Goal: Task Accomplishment & Management: Manage account settings

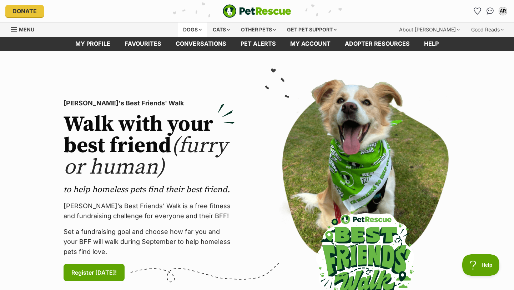
click at [187, 31] on div "Dogs" at bounding box center [192, 29] width 29 height 14
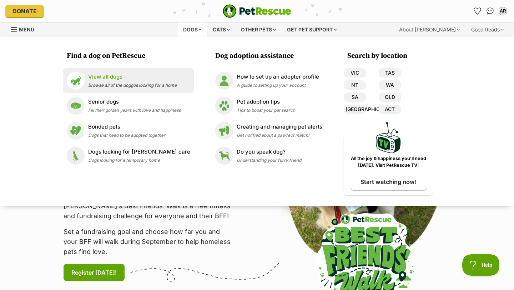
click at [122, 77] on p "View all dogs" at bounding box center [132, 77] width 89 height 8
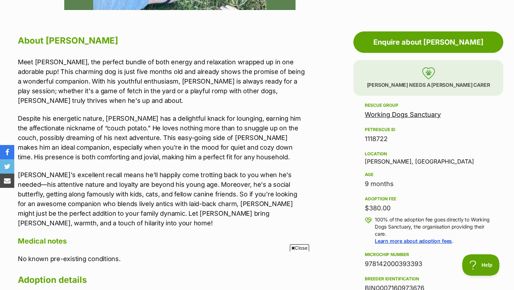
scroll to position [371, 0]
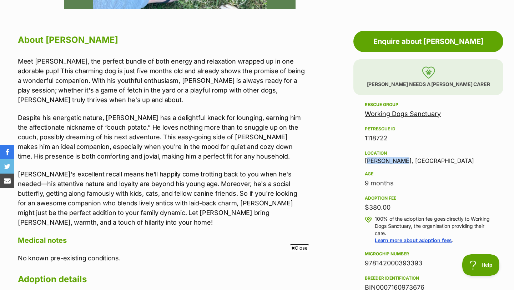
drag, startPoint x: 399, startPoint y: 162, endPoint x: 364, endPoint y: 161, distance: 34.3
click at [364, 161] on aside "Rescue group Working Dogs Sanctuary PetRescue ID 1118722 Location Ripley, QLD A…" at bounding box center [429, 250] width 150 height 301
copy div "Ripley, QLD"
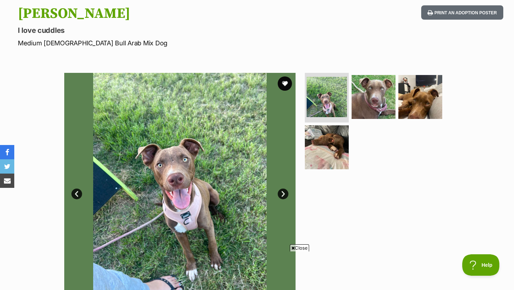
scroll to position [79, 0]
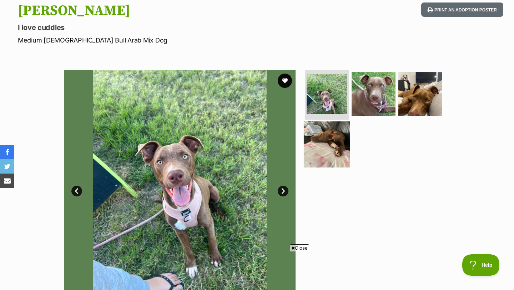
click at [336, 148] on img at bounding box center [327, 144] width 46 height 46
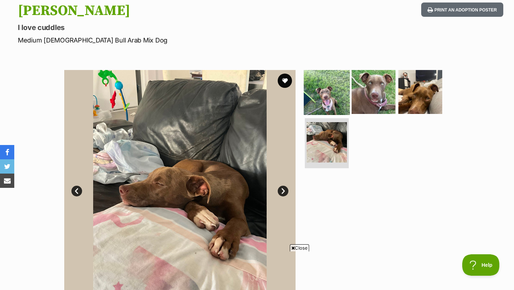
click at [332, 94] on img at bounding box center [327, 92] width 46 height 46
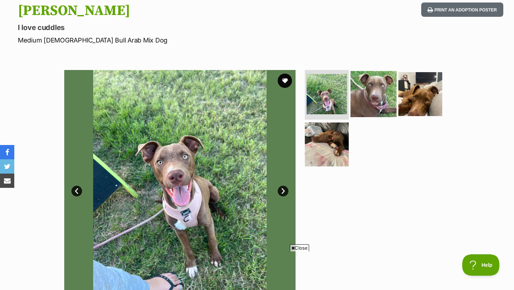
click at [362, 99] on img at bounding box center [374, 94] width 46 height 46
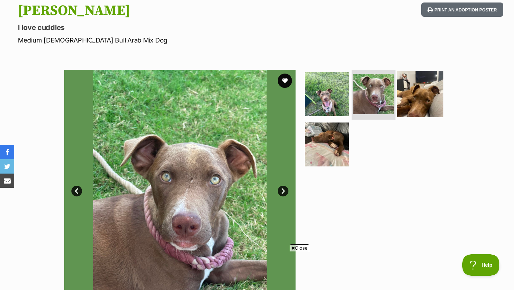
click at [412, 94] on img at bounding box center [420, 94] width 46 height 46
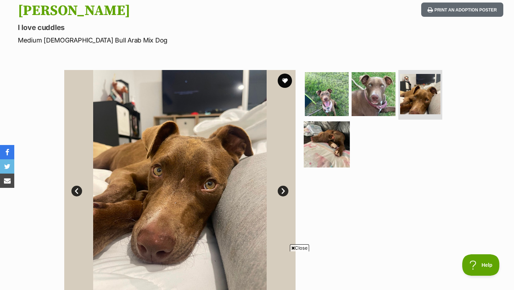
click at [335, 133] on img at bounding box center [327, 144] width 46 height 46
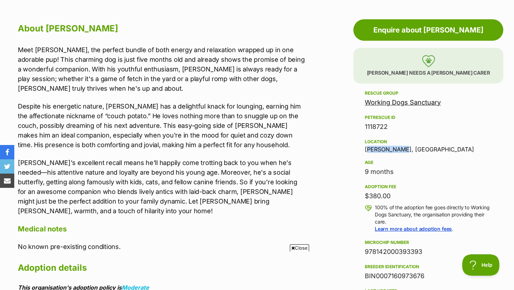
scroll to position [383, 0]
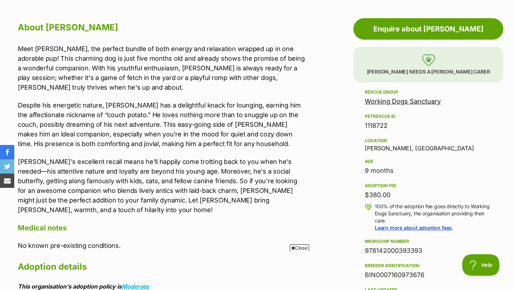
click at [161, 144] on p "Despite his energetic nature, Jerry has a delightful knack for lounging, earnin…" at bounding box center [162, 124] width 289 height 48
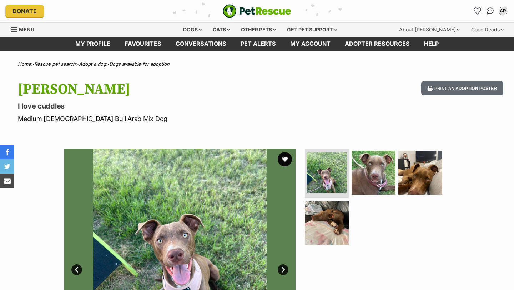
click at [379, 175] on img at bounding box center [374, 173] width 44 height 44
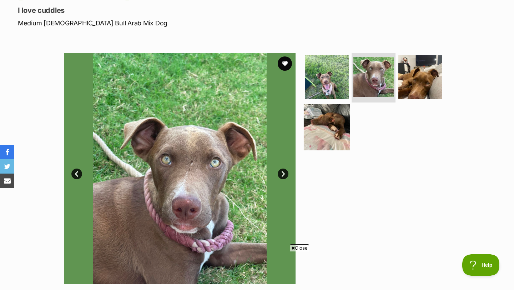
click at [325, 131] on img at bounding box center [327, 127] width 46 height 46
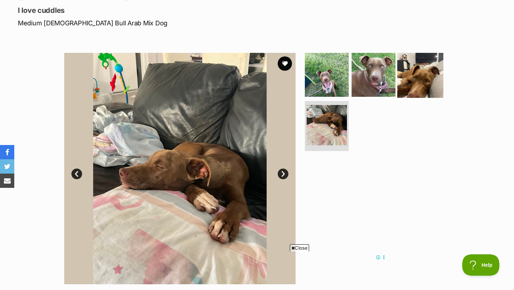
click at [426, 70] on img at bounding box center [420, 74] width 46 height 46
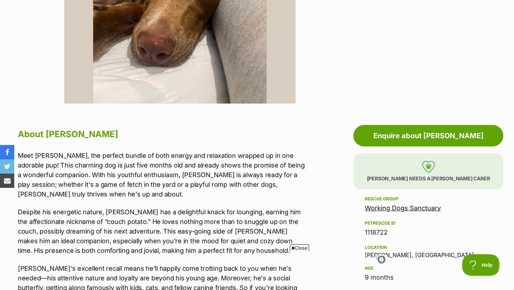
scroll to position [283, 0]
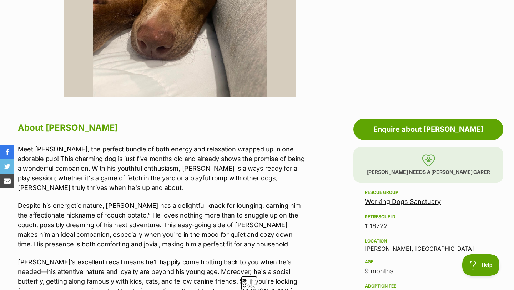
click at [394, 204] on link "Working Dogs Sanctuary" at bounding box center [403, 201] width 76 height 7
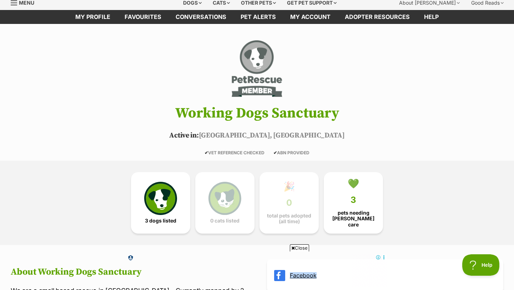
scroll to position [23, 0]
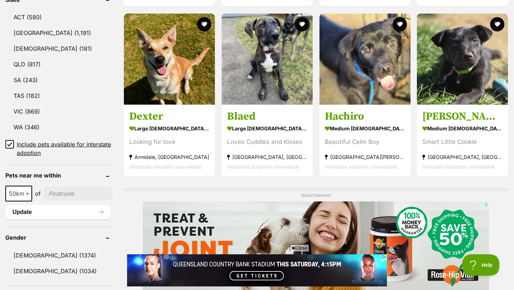
scroll to position [407, 0]
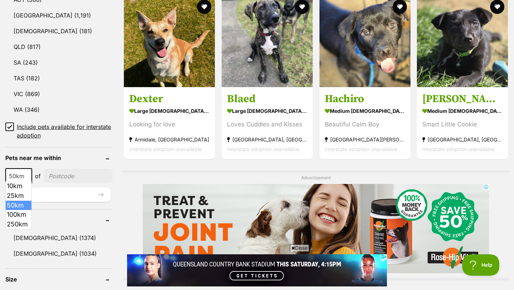
click at [24, 173] on span "50km" at bounding box center [18, 176] width 25 height 10
select select "250"
click at [55, 178] on input"] "postcode" at bounding box center [79, 176] width 65 height 14
type input"] "4170"
click at [57, 190] on button "Update" at bounding box center [57, 194] width 105 height 14
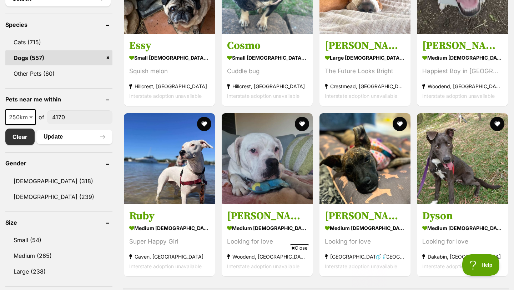
drag, startPoint x: 52, startPoint y: 141, endPoint x: 51, endPoint y: 148, distance: 7.2
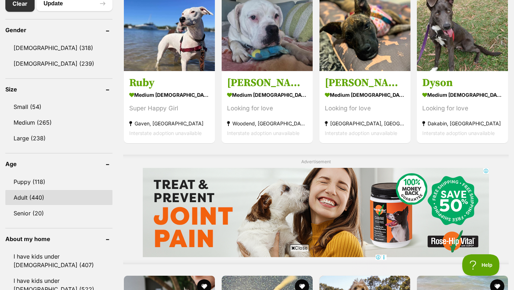
scroll to position [435, 0]
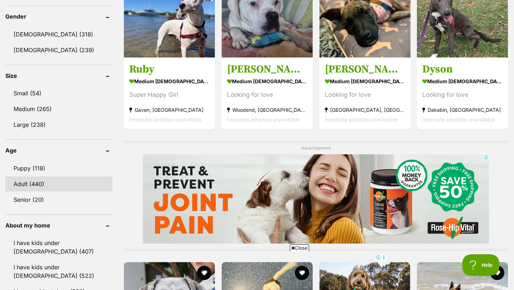
click at [45, 186] on link "Adult (440)" at bounding box center [58, 183] width 107 height 15
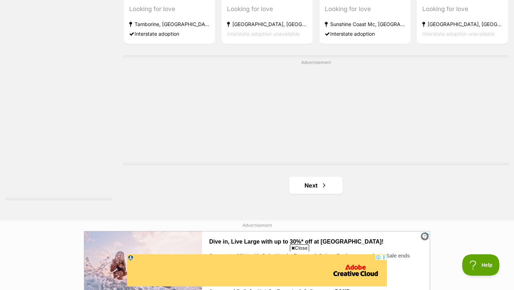
scroll to position [1232, 0]
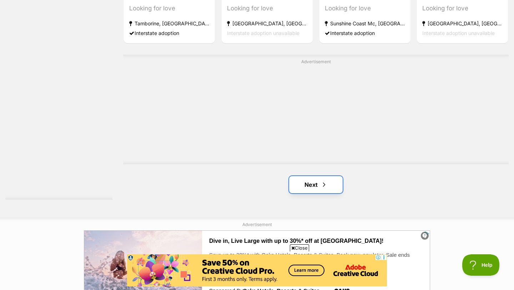
click at [317, 182] on link "Next" at bounding box center [316, 184] width 54 height 17
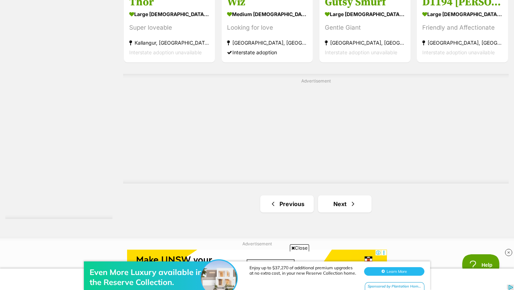
scroll to position [1213, 0]
click at [329, 204] on link "Next" at bounding box center [345, 203] width 54 height 17
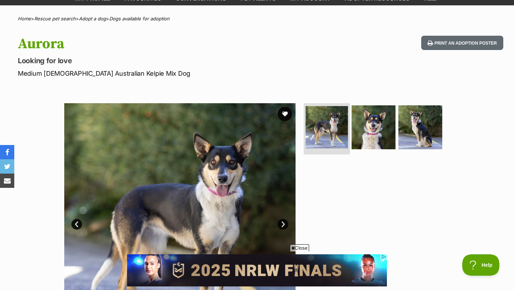
scroll to position [28, 0]
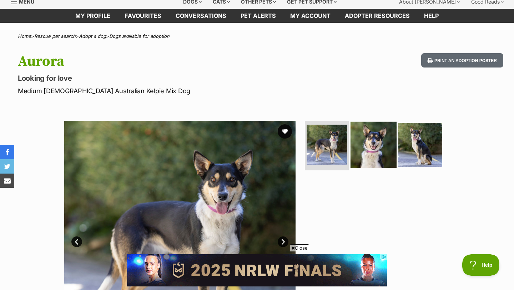
click at [368, 154] on img at bounding box center [374, 144] width 46 height 46
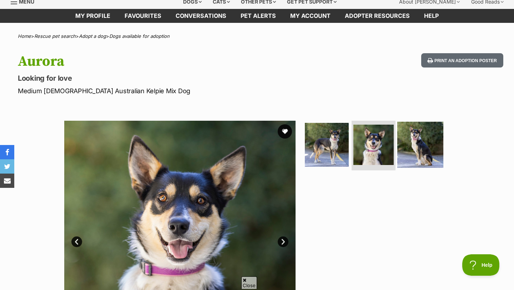
click at [428, 160] on img at bounding box center [420, 144] width 46 height 46
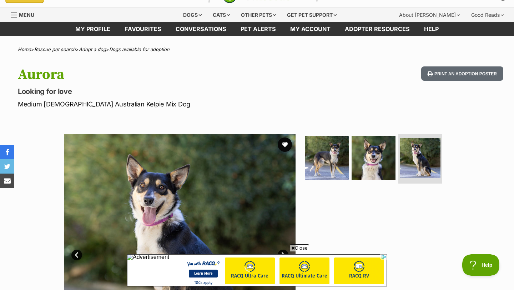
scroll to position [9, 0]
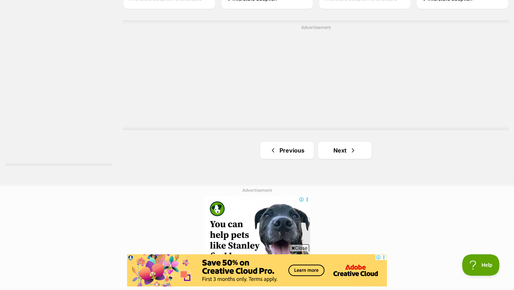
scroll to position [1312, 0]
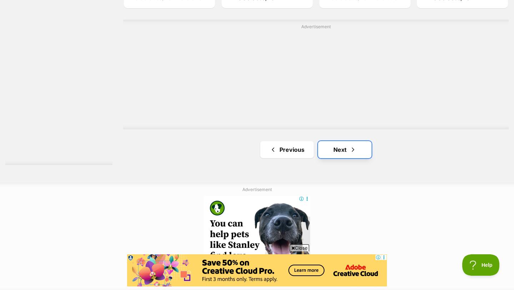
click at [350, 149] on span "Next page" at bounding box center [353, 149] width 7 height 9
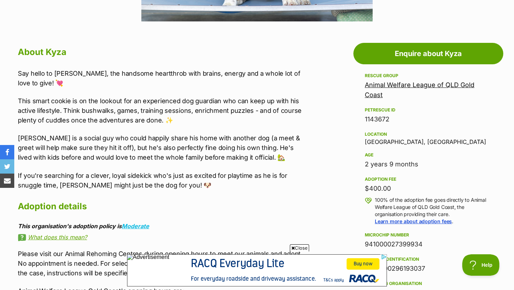
scroll to position [360, 0]
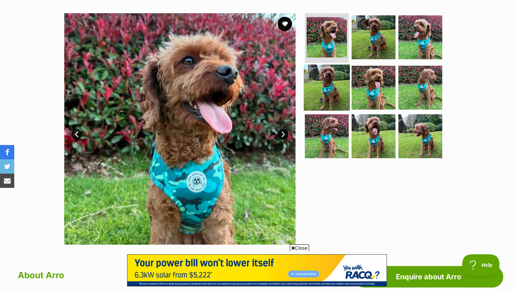
click at [319, 68] on img at bounding box center [327, 88] width 46 height 46
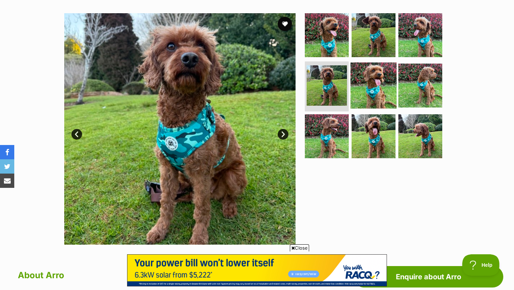
click at [376, 94] on img at bounding box center [374, 85] width 46 height 46
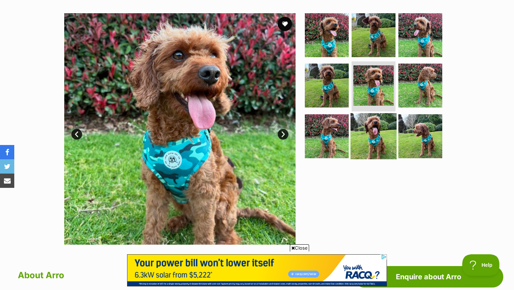
click at [369, 136] on img at bounding box center [374, 136] width 46 height 46
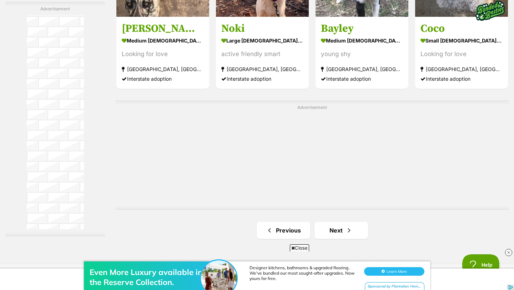
scroll to position [1202, 0]
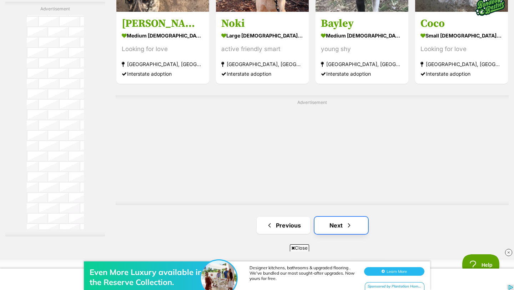
click at [343, 227] on link "Next" at bounding box center [342, 225] width 54 height 17
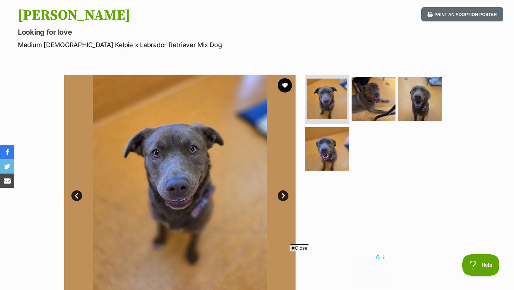
scroll to position [79, 0]
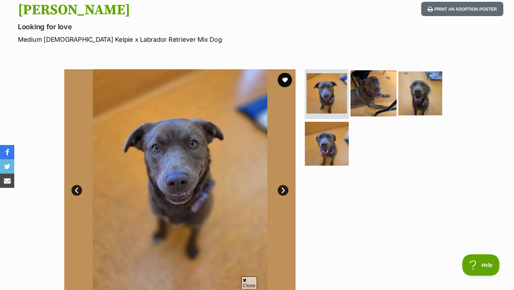
click at [375, 87] on img at bounding box center [374, 93] width 46 height 46
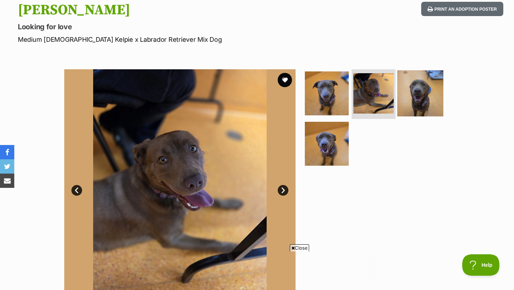
scroll to position [0, 0]
click at [414, 96] on img at bounding box center [420, 93] width 46 height 46
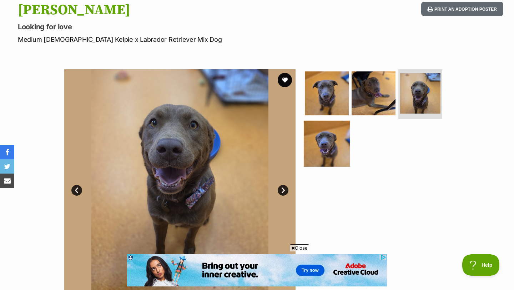
click at [331, 144] on img at bounding box center [327, 144] width 46 height 46
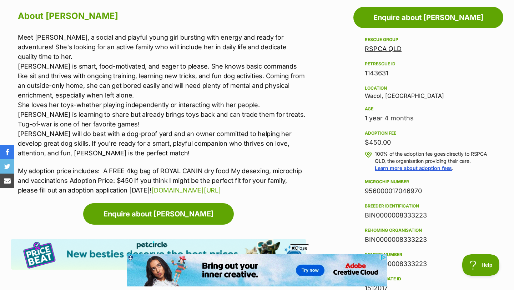
scroll to position [394, 0]
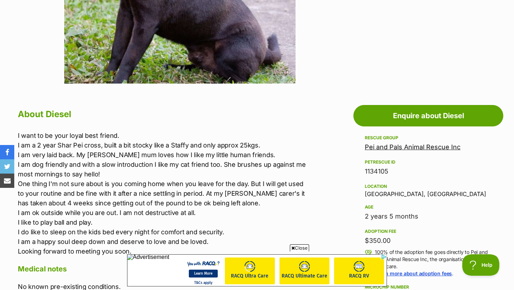
scroll to position [94, 0]
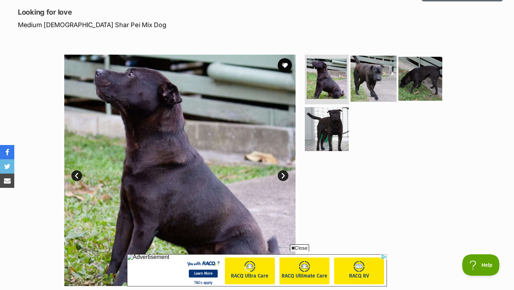
click at [384, 84] on img at bounding box center [374, 78] width 46 height 46
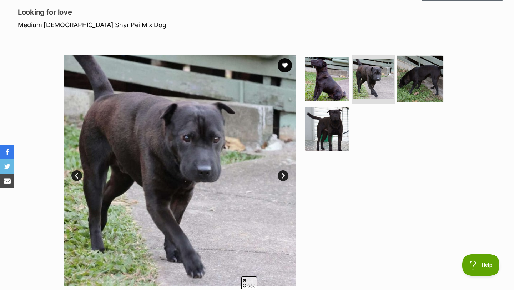
click at [414, 82] on img at bounding box center [420, 78] width 46 height 46
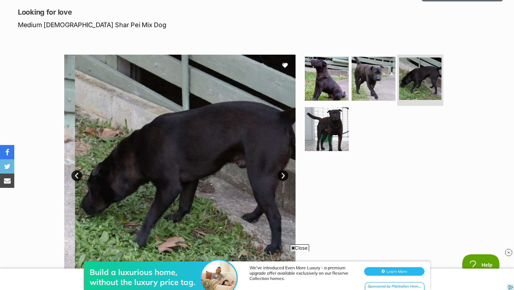
scroll to position [0, 0]
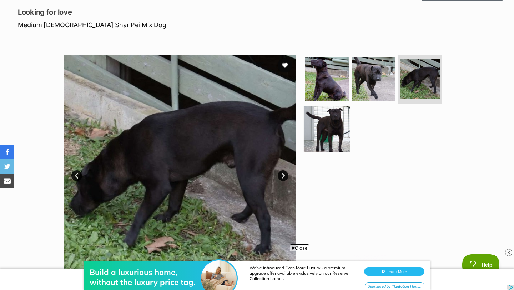
click at [331, 118] on img at bounding box center [327, 129] width 46 height 46
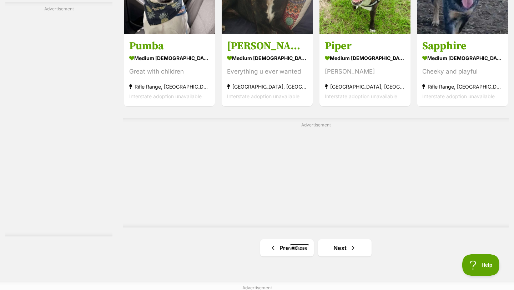
scroll to position [1277, 0]
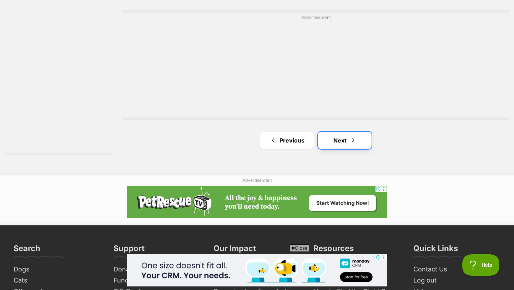
click at [356, 142] on span "Next page" at bounding box center [353, 140] width 7 height 9
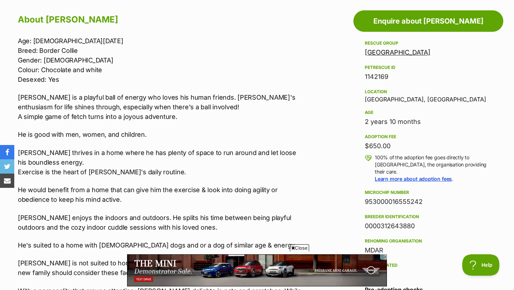
scroll to position [392, 0]
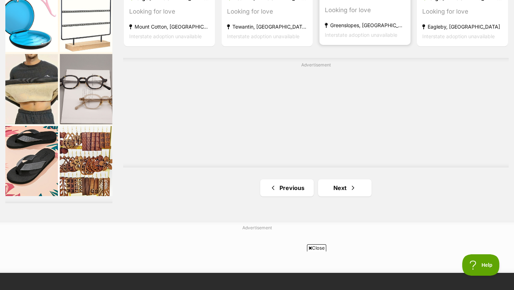
scroll to position [1301, 0]
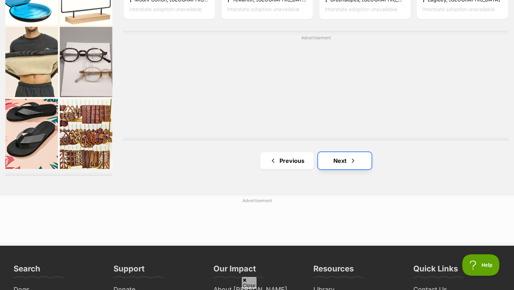
click at [350, 163] on span "Next page" at bounding box center [353, 160] width 7 height 9
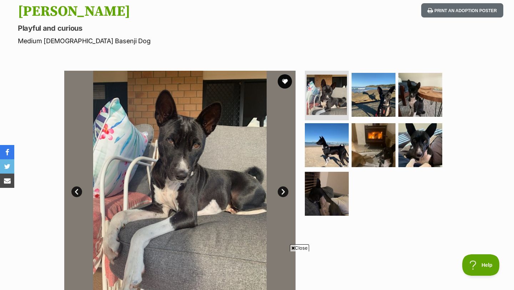
scroll to position [79, 0]
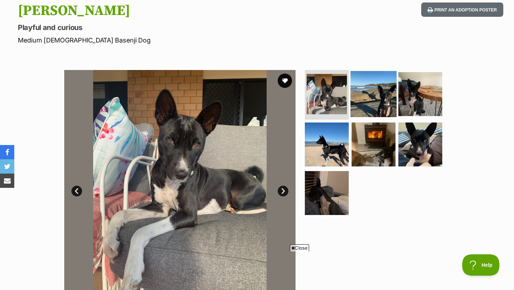
click at [360, 105] on img at bounding box center [374, 94] width 46 height 46
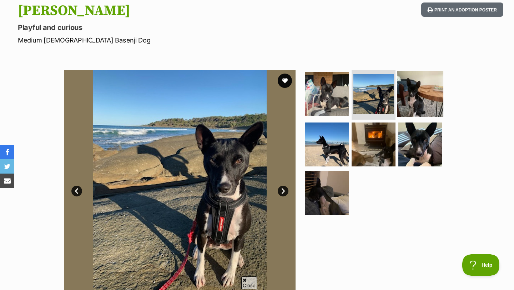
scroll to position [0, 0]
click at [414, 102] on img at bounding box center [420, 94] width 46 height 46
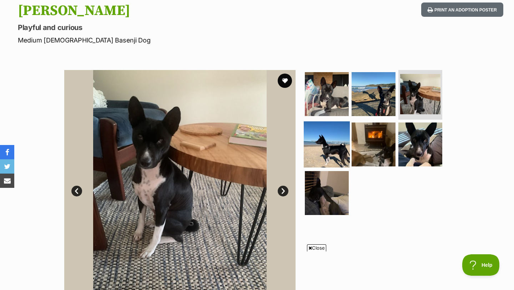
click at [317, 131] on img at bounding box center [327, 144] width 46 height 46
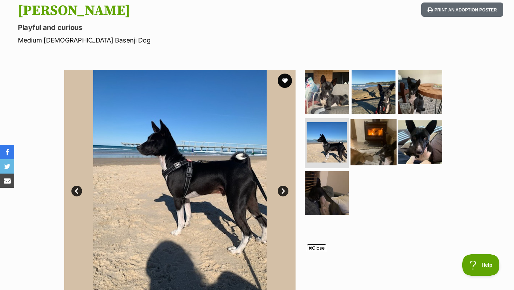
click at [362, 144] on img at bounding box center [374, 142] width 46 height 46
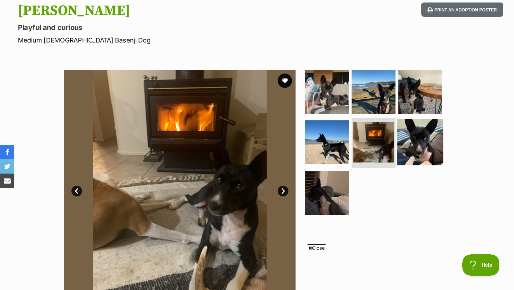
click at [403, 140] on img at bounding box center [420, 142] width 46 height 46
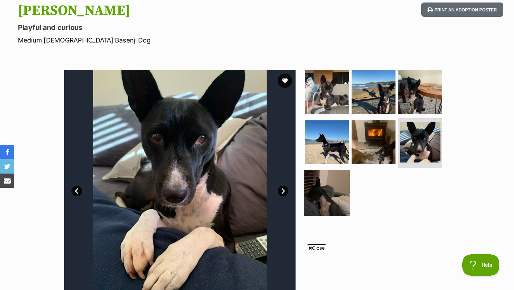
click at [334, 201] on img at bounding box center [327, 193] width 46 height 46
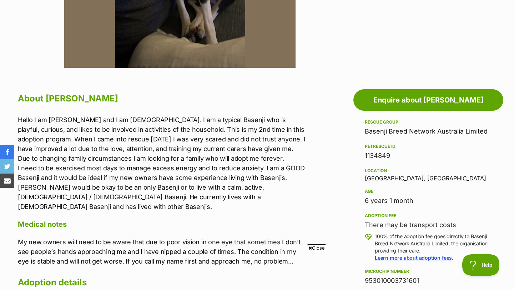
scroll to position [314, 0]
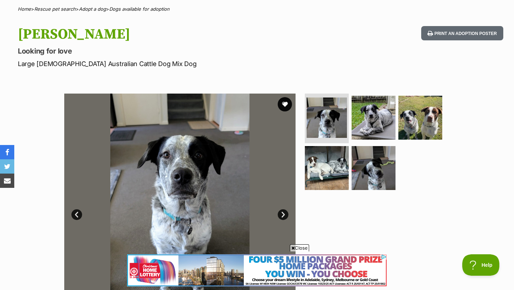
scroll to position [58, 0]
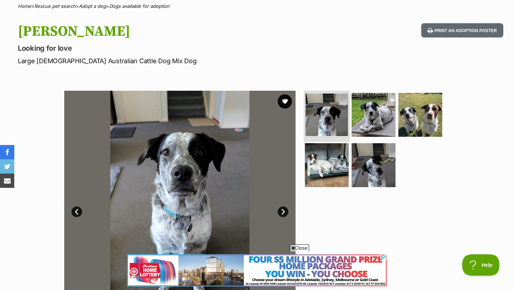
click at [346, 116] on img at bounding box center [327, 115] width 42 height 42
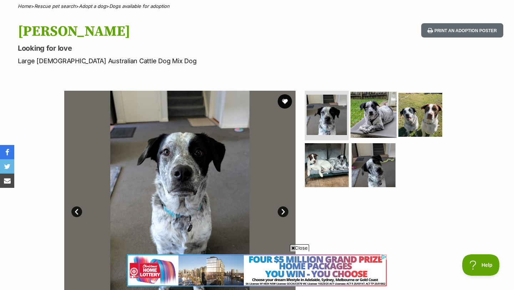
click at [369, 121] on img at bounding box center [374, 114] width 46 height 46
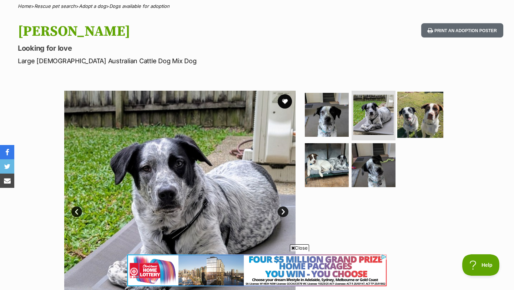
click at [419, 128] on img at bounding box center [420, 114] width 46 height 46
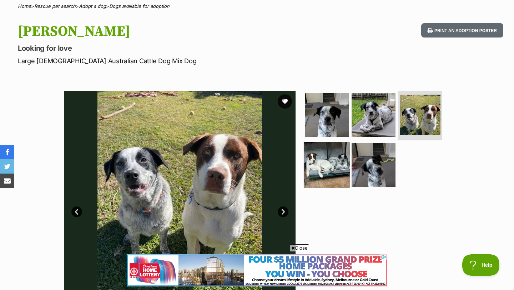
click at [332, 171] on img at bounding box center [327, 165] width 46 height 46
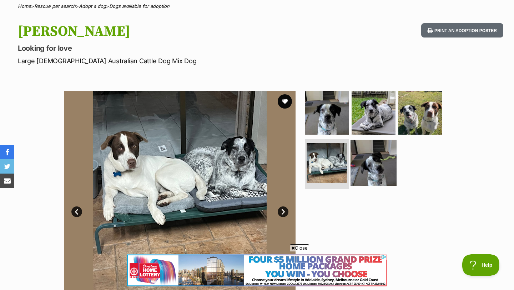
click at [374, 165] on img at bounding box center [374, 163] width 46 height 46
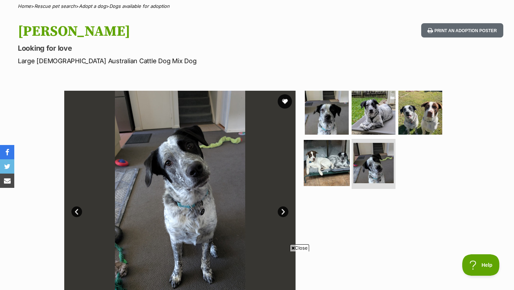
scroll to position [0, 0]
click at [335, 160] on img at bounding box center [327, 163] width 46 height 46
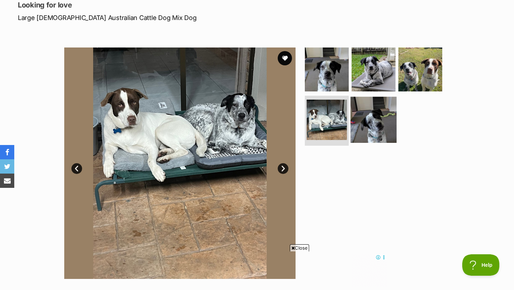
scroll to position [103, 0]
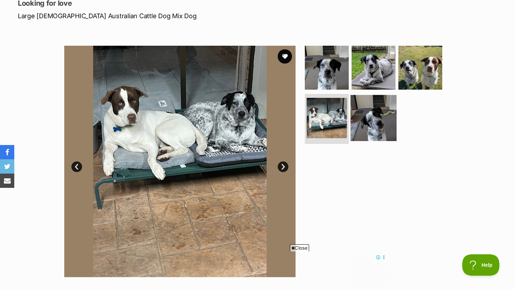
click at [374, 124] on img at bounding box center [374, 118] width 46 height 46
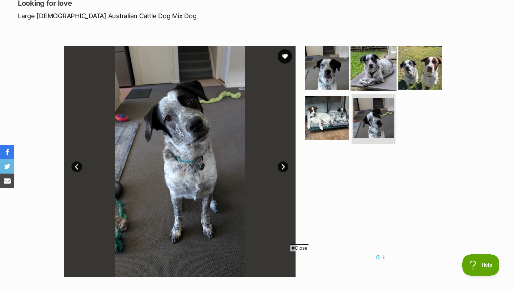
click at [372, 69] on img at bounding box center [374, 67] width 46 height 46
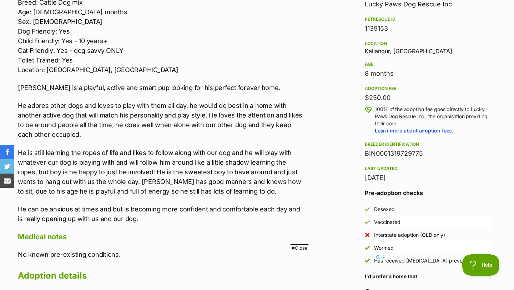
scroll to position [441, 0]
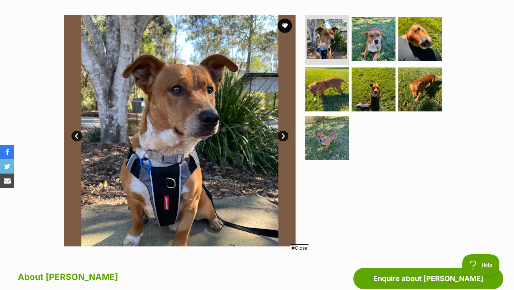
scroll to position [137, 0]
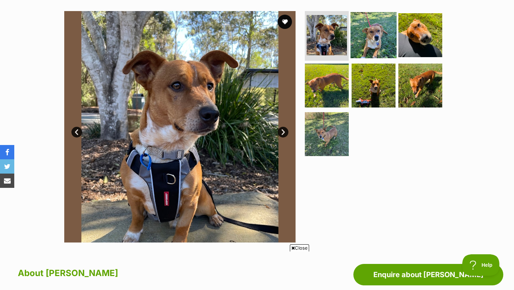
click at [370, 49] on img at bounding box center [374, 35] width 46 height 46
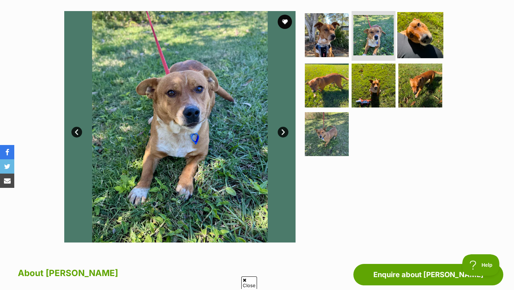
click at [424, 41] on img at bounding box center [420, 35] width 46 height 46
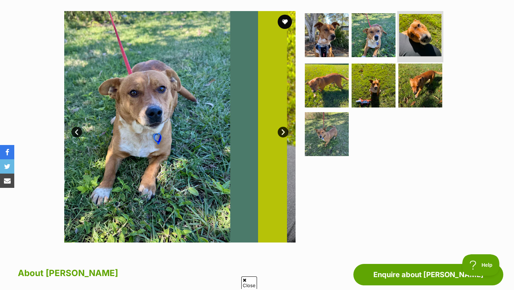
scroll to position [0, 0]
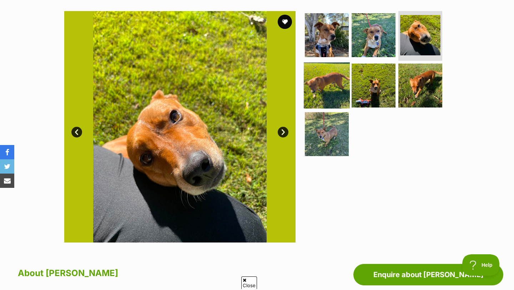
click at [334, 78] on img at bounding box center [327, 85] width 46 height 46
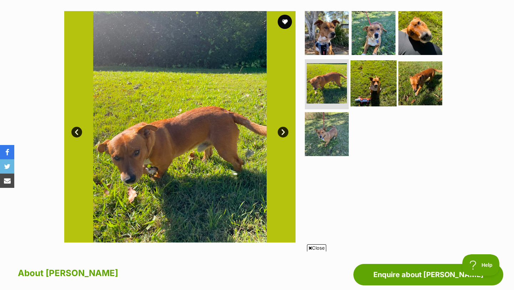
click at [370, 84] on img at bounding box center [374, 83] width 46 height 46
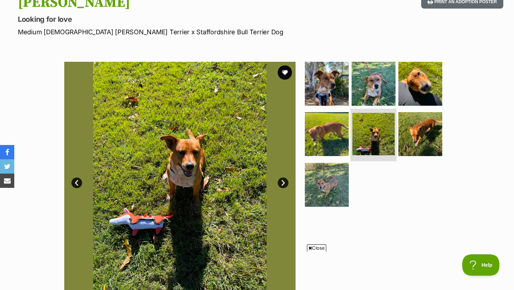
scroll to position [88, 0]
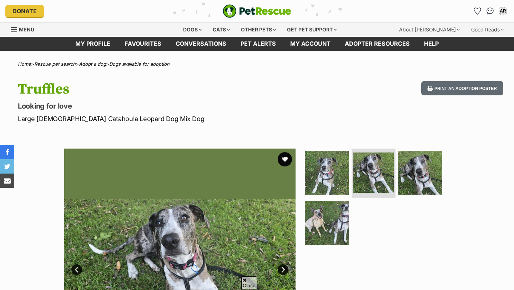
scroll to position [110, 0]
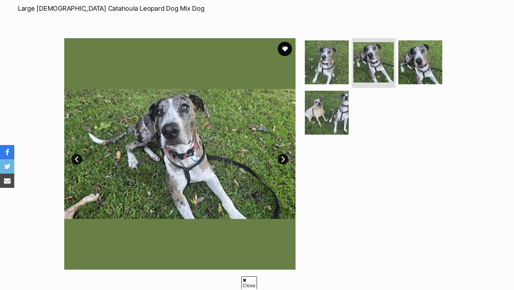
click at [430, 67] on img at bounding box center [421, 62] width 44 height 44
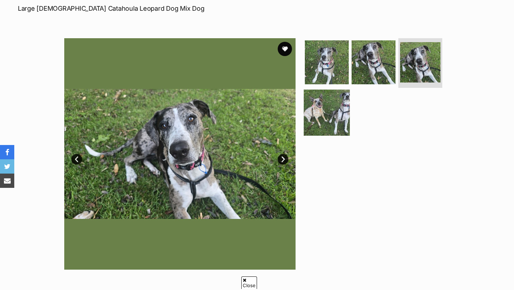
click at [339, 113] on img at bounding box center [327, 113] width 46 height 46
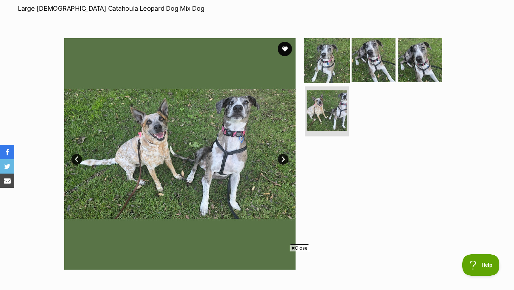
click at [325, 56] on img at bounding box center [327, 60] width 46 height 46
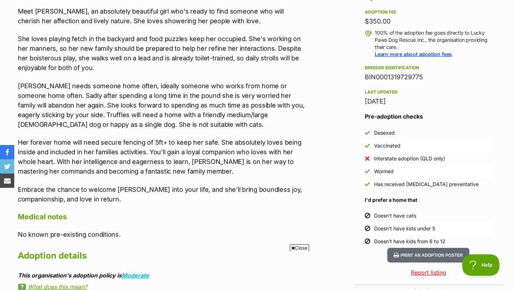
scroll to position [516, 0]
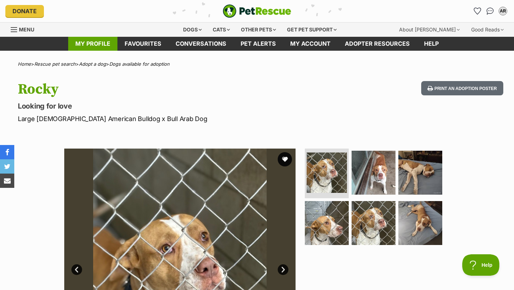
click at [95, 46] on link "My profile" at bounding box center [92, 44] width 49 height 14
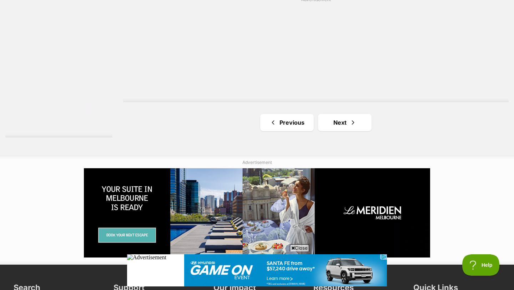
scroll to position [1306, 0]
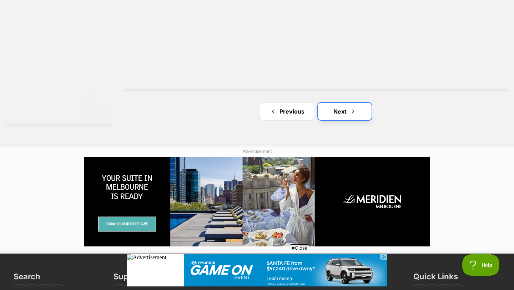
click at [343, 115] on link "Next" at bounding box center [345, 111] width 54 height 17
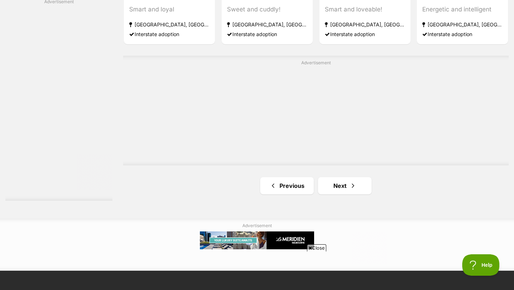
scroll to position [1238, 0]
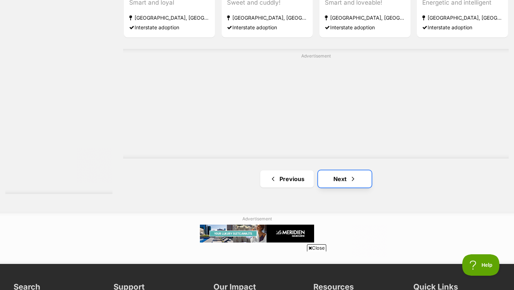
click at [354, 178] on span "Next page" at bounding box center [353, 179] width 7 height 9
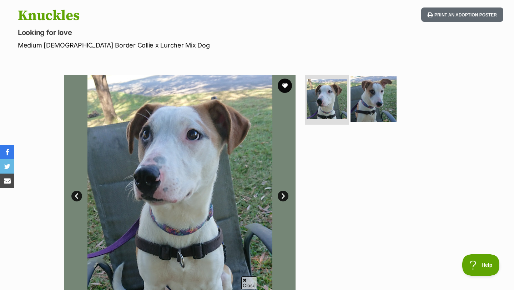
click at [371, 91] on img at bounding box center [374, 99] width 46 height 46
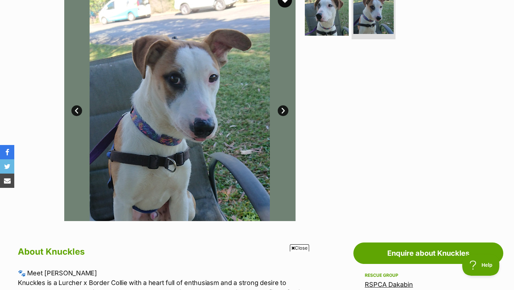
scroll to position [125, 0]
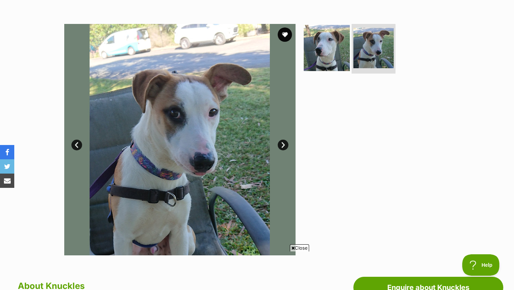
click at [316, 41] on img at bounding box center [327, 48] width 46 height 46
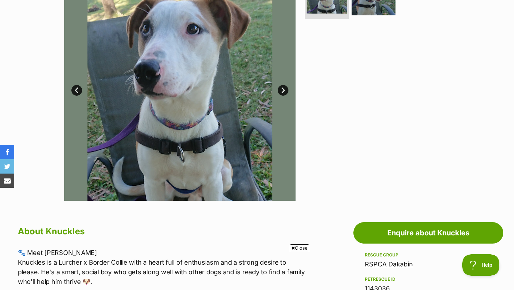
scroll to position [187, 0]
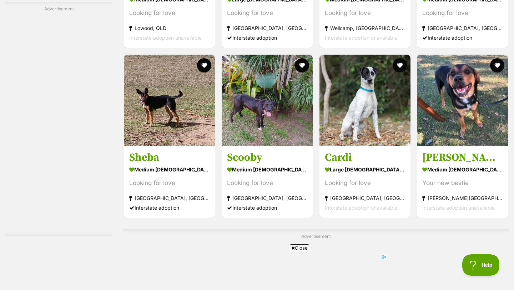
scroll to position [1142, 0]
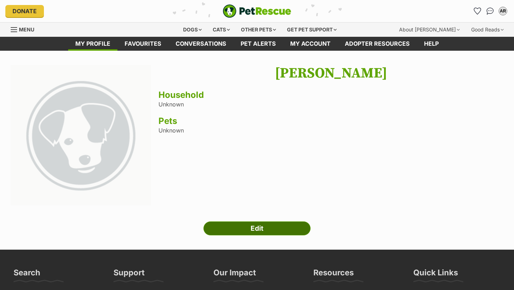
click at [261, 230] on link "Edit" at bounding box center [257, 228] width 107 height 14
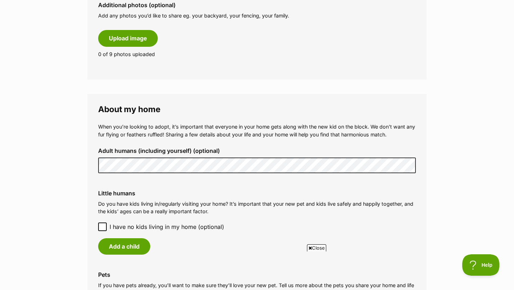
click at [0, 145] on main "My adopter profile Why do I need an adopter profile? Your adopter profile will …" at bounding box center [257, 119] width 514 height 1003
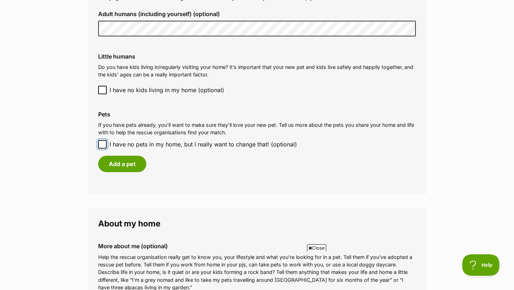
click at [105, 143] on input "I have no pets in my home, but I really want to change that! (optional)" at bounding box center [102, 144] width 9 height 9
checkbox input "true"
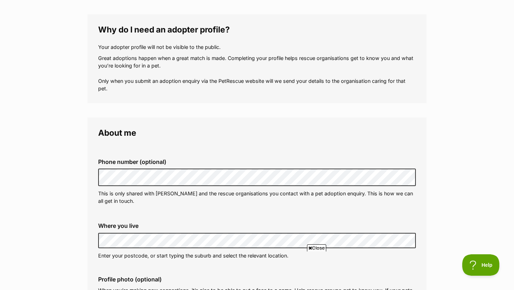
scroll to position [0, 0]
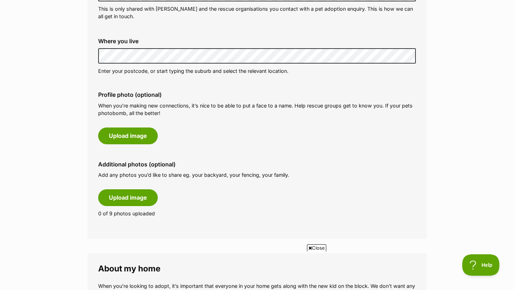
scroll to position [274, 0]
click at [133, 138] on button "Upload image" at bounding box center [128, 135] width 60 height 16
